Goal: Information Seeking & Learning: Learn about a topic

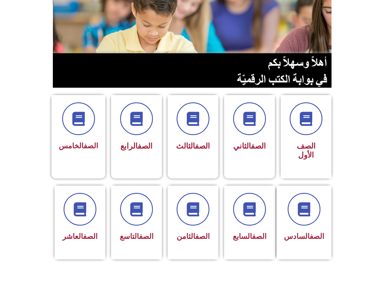
scroll to position [65, 0]
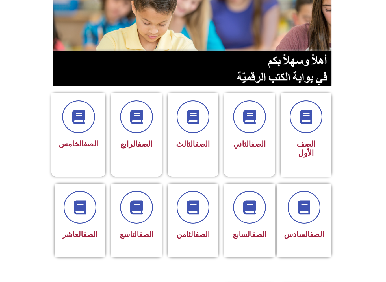
click at [250, 213] on icon at bounding box center [249, 207] width 14 height 14
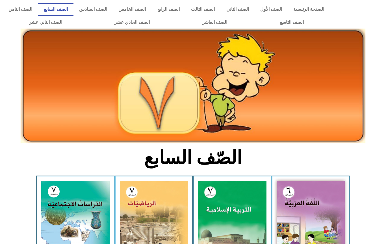
click at [95, 227] on img at bounding box center [75, 222] width 68 height 85
